Goal: Obtain resource: Obtain resource

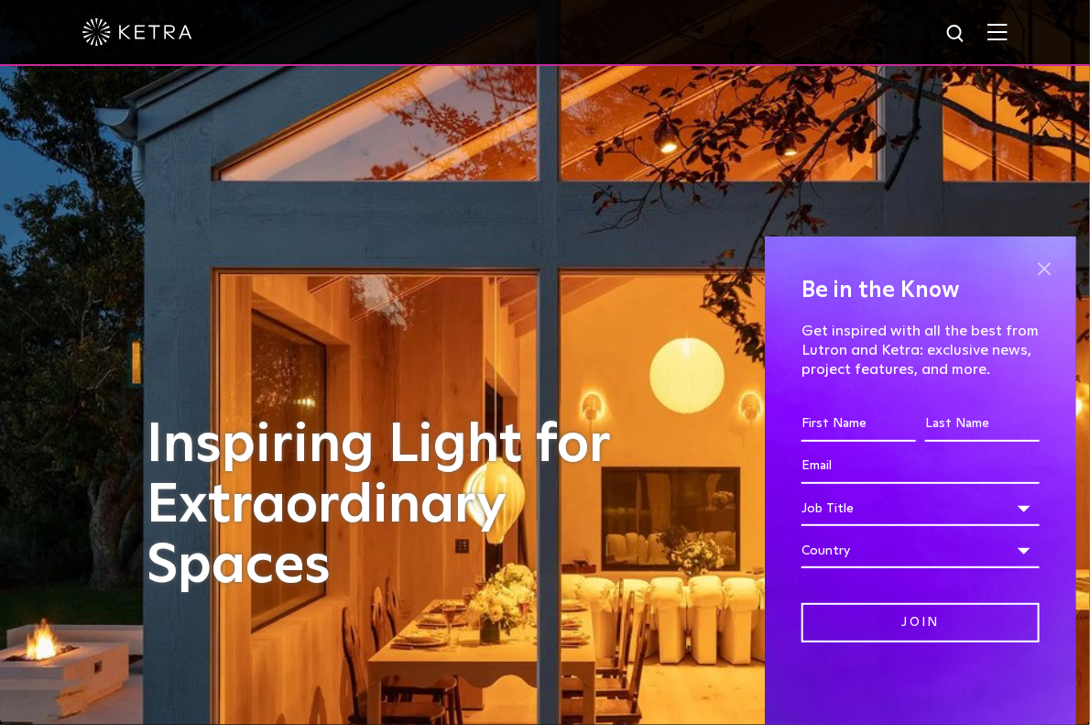
click at [1044, 274] on span at bounding box center [1044, 268] width 27 height 27
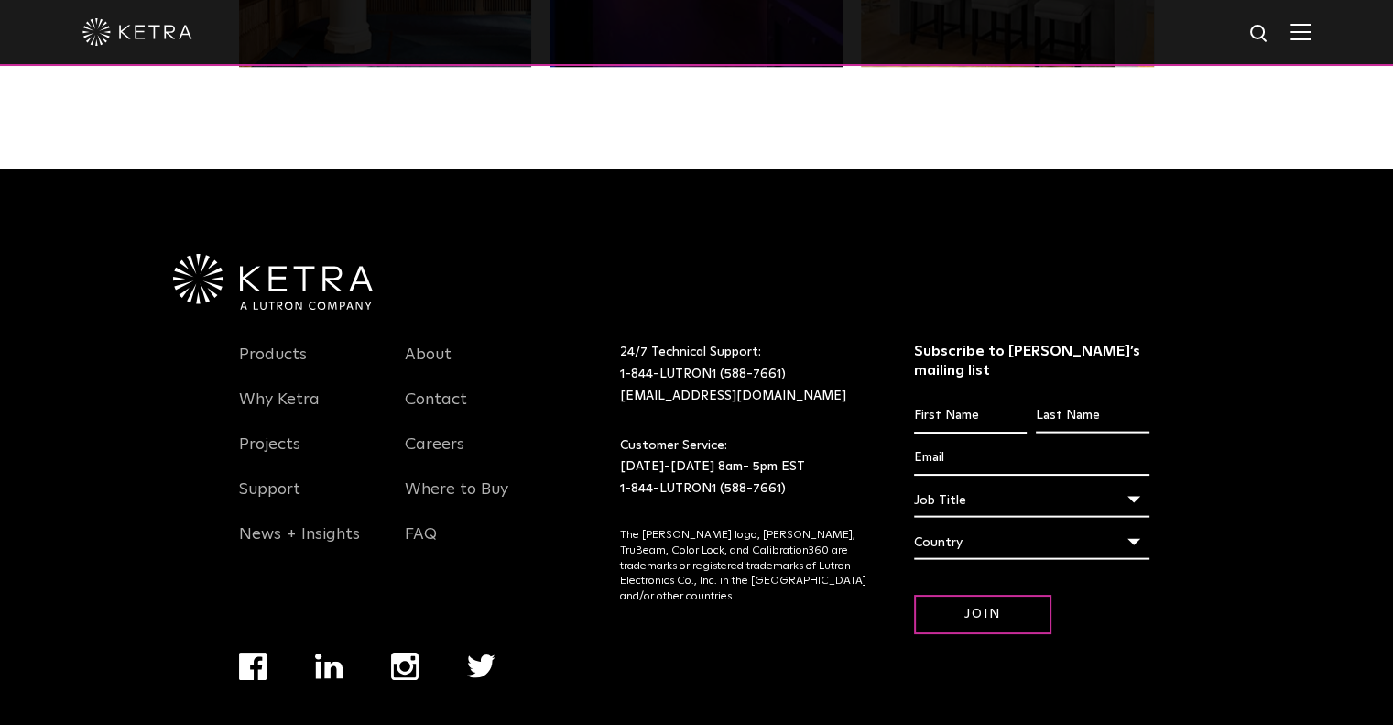
scroll to position [3818, 0]
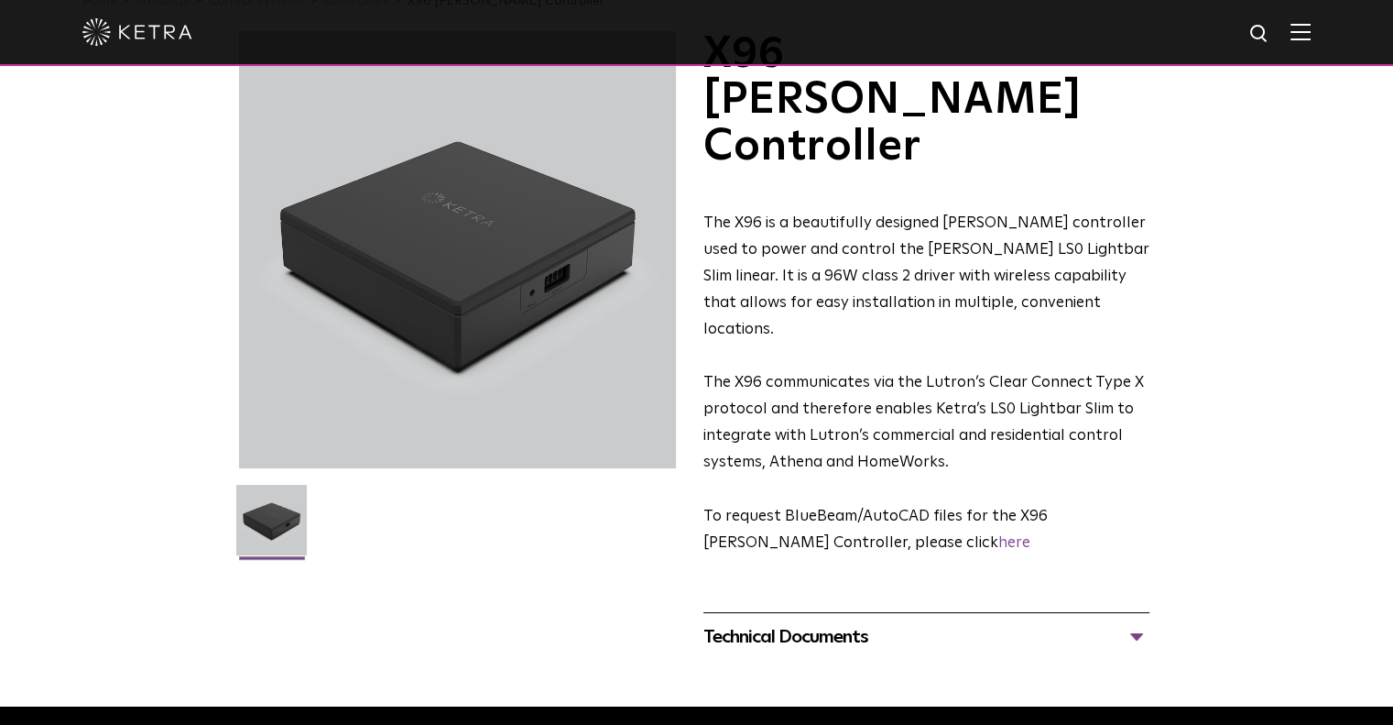
scroll to position [102, 0]
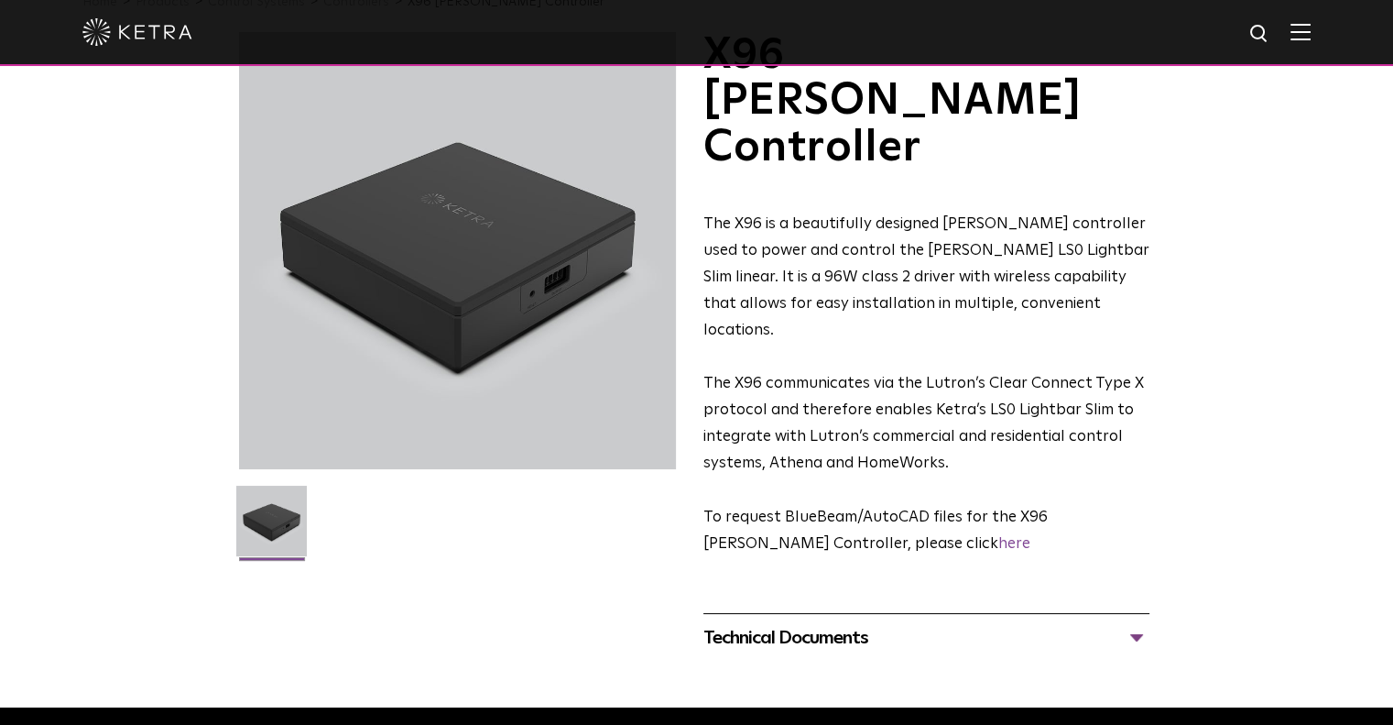
click at [966, 623] on div "Technical Documents" at bounding box center [926, 637] width 446 height 29
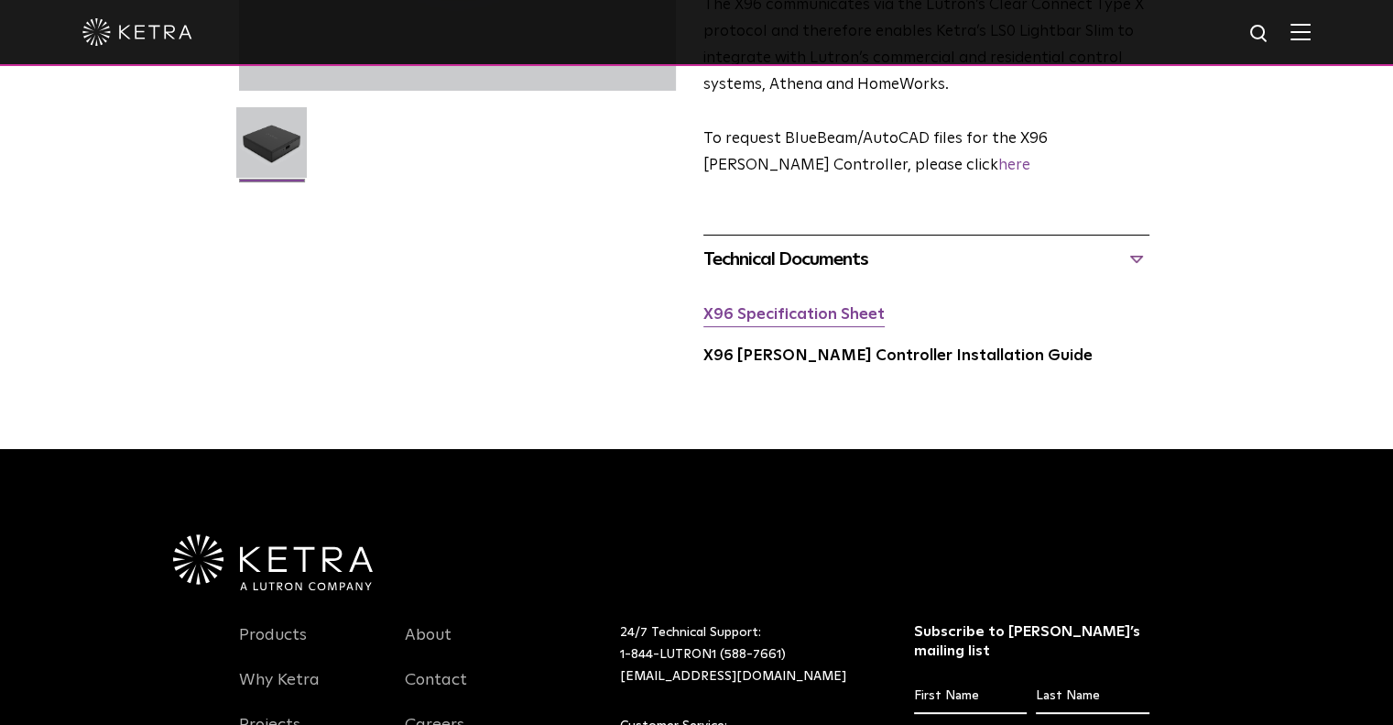
scroll to position [482, 0]
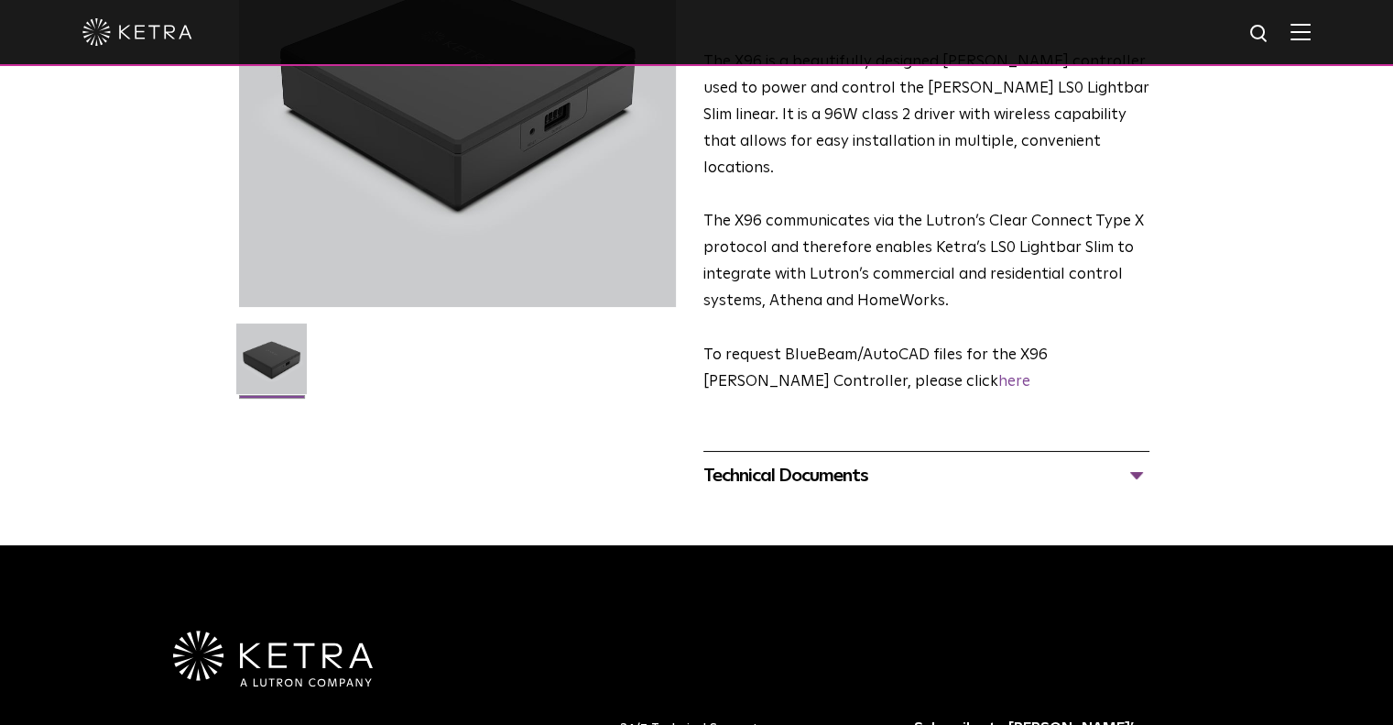
scroll to position [341, 0]
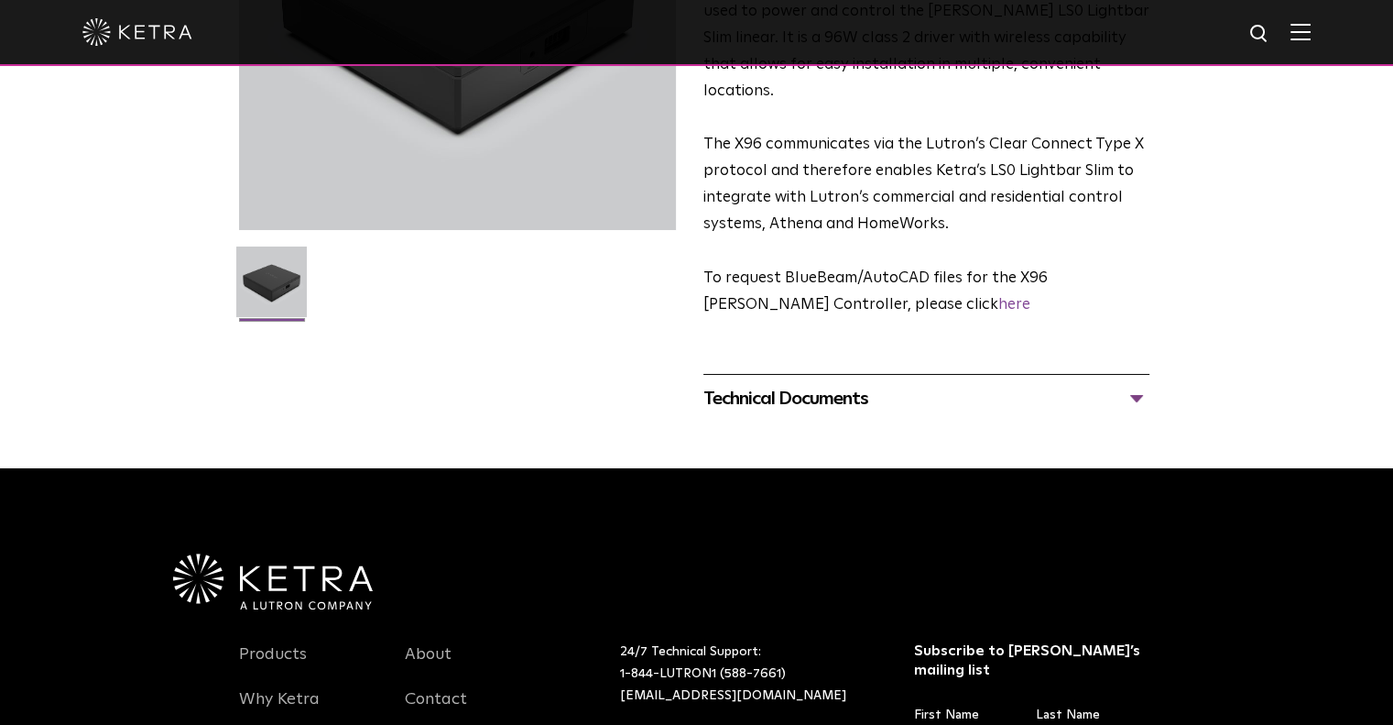
click at [872, 374] on div "Technical Documents X96 Specification Sheet X96 Ketra Controller Installation G…" at bounding box center [926, 398] width 446 height 49
click at [824, 384] on div "Technical Documents" at bounding box center [926, 398] width 446 height 29
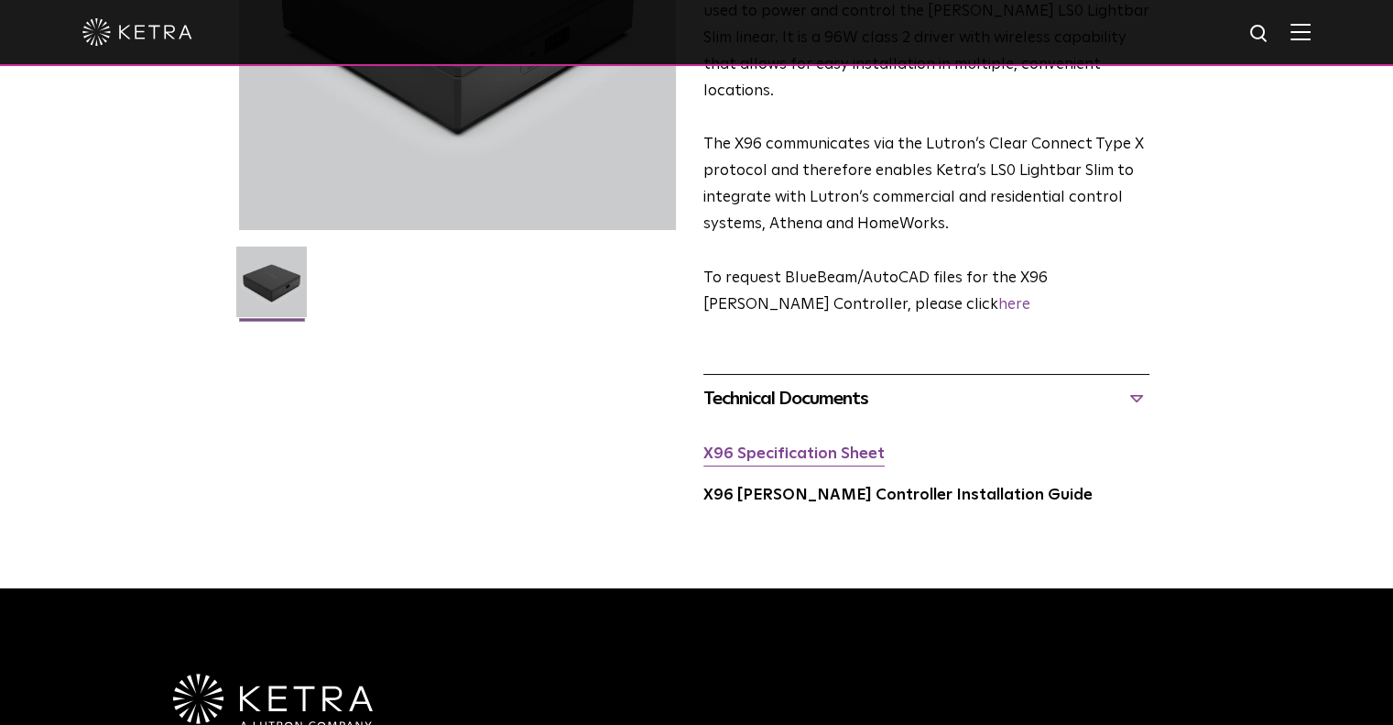
click at [799, 446] on link "X96 Specification Sheet" at bounding box center [793, 454] width 181 height 16
